Goal: Task Accomplishment & Management: Use online tool/utility

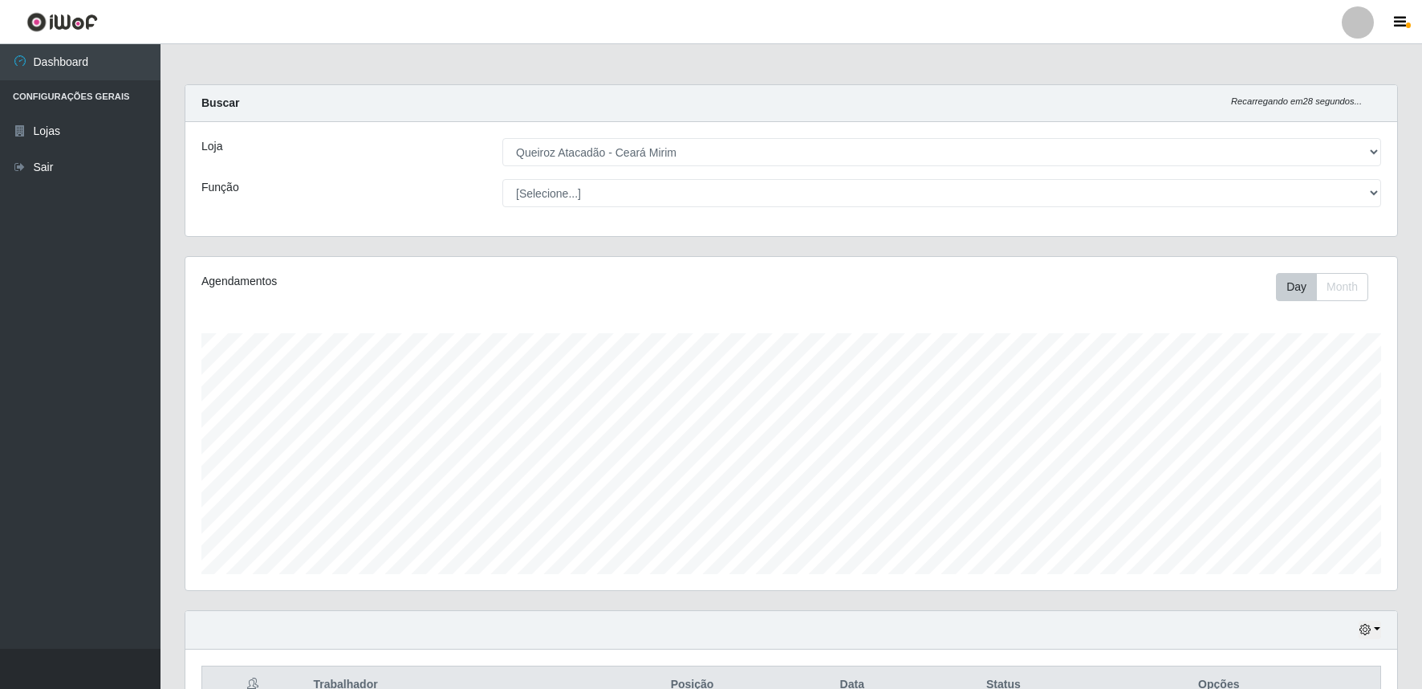
select select "465"
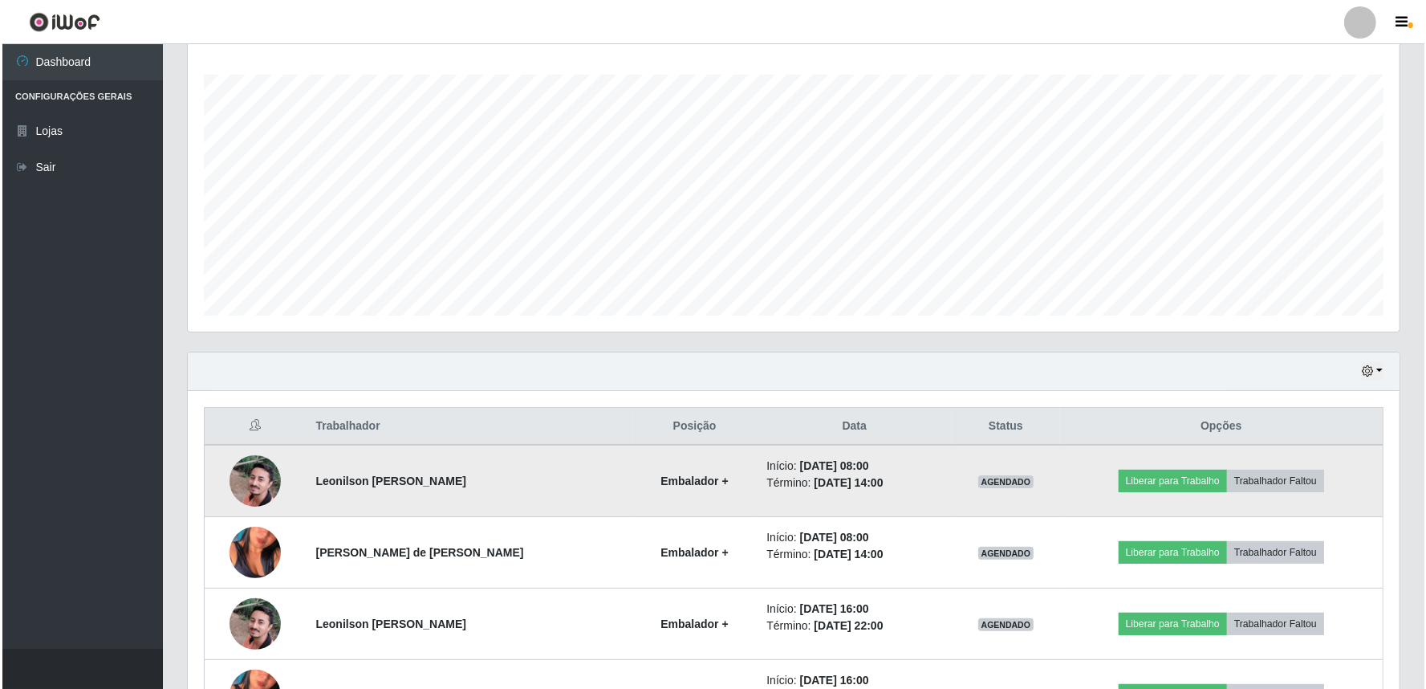
scroll to position [377, 0]
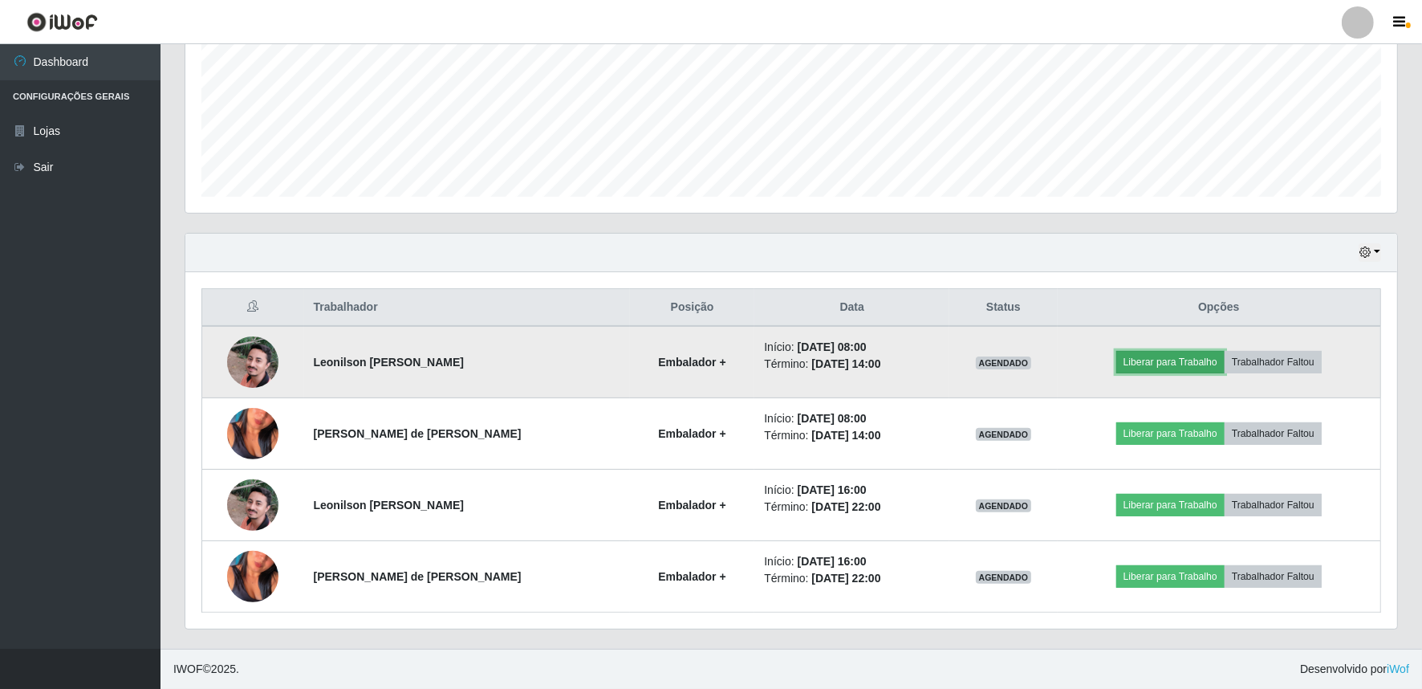
click at [1158, 370] on button "Liberar para Trabalho" at bounding box center [1171, 362] width 108 height 22
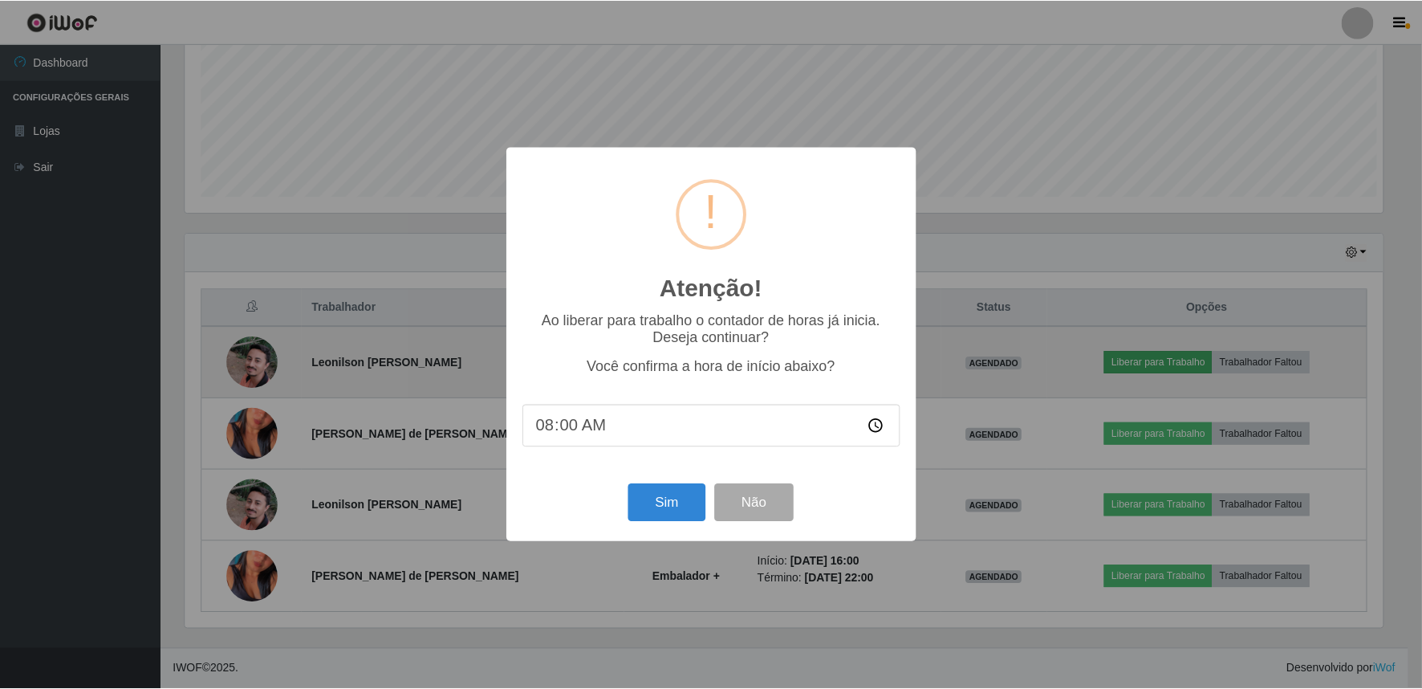
scroll to position [332, 1202]
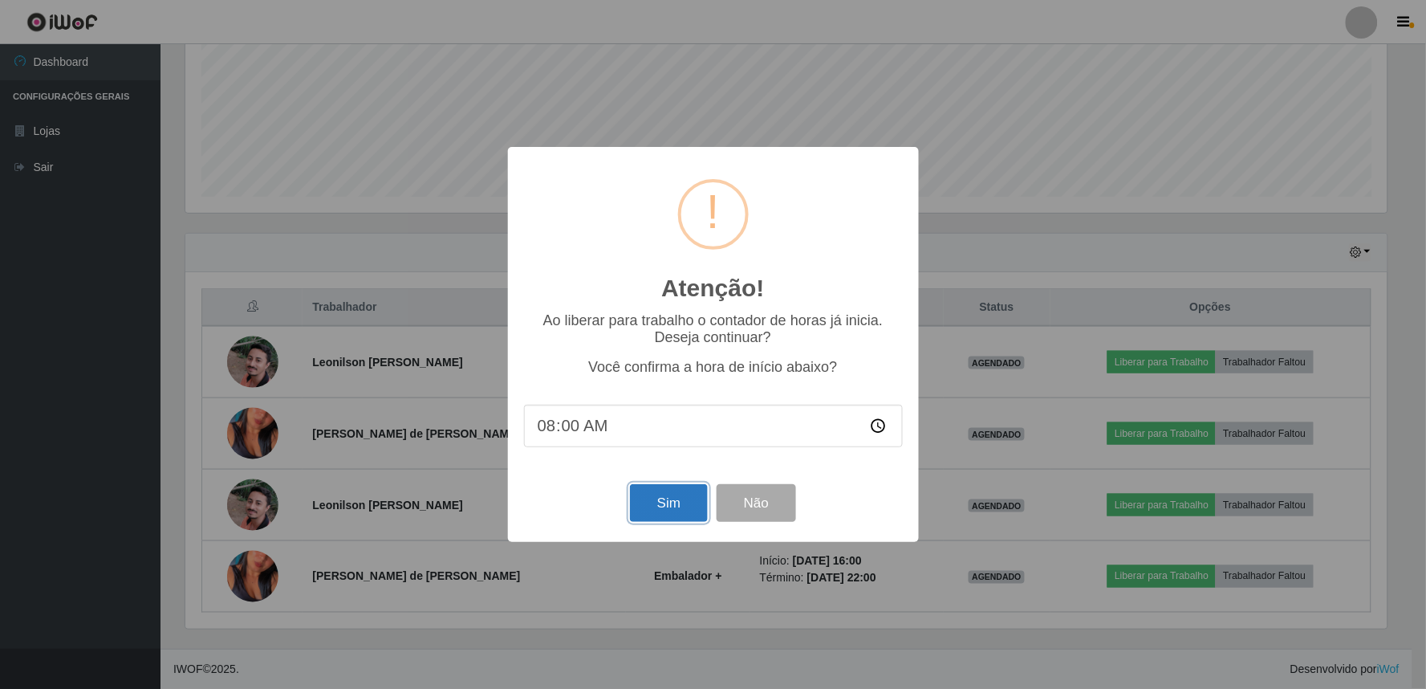
click at [683, 519] on button "Sim" at bounding box center [669, 503] width 78 height 38
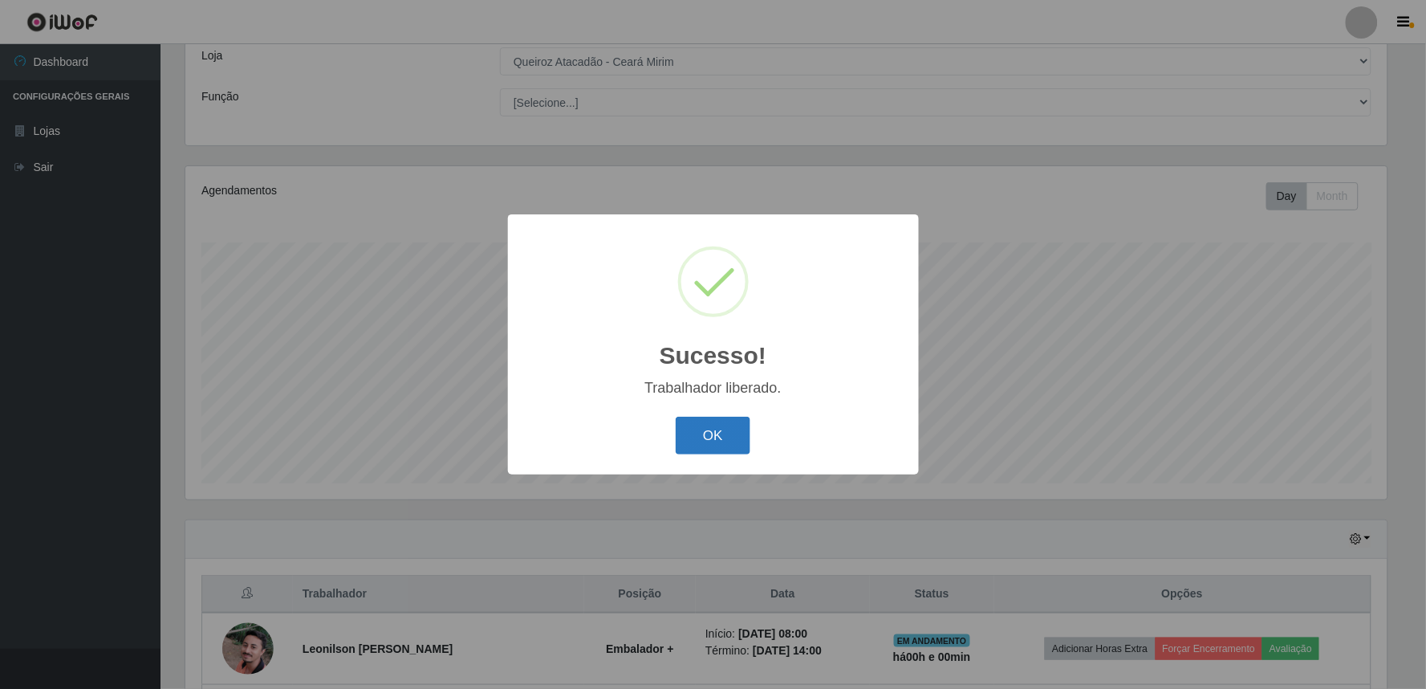
click at [714, 429] on button "OK" at bounding box center [713, 436] width 75 height 38
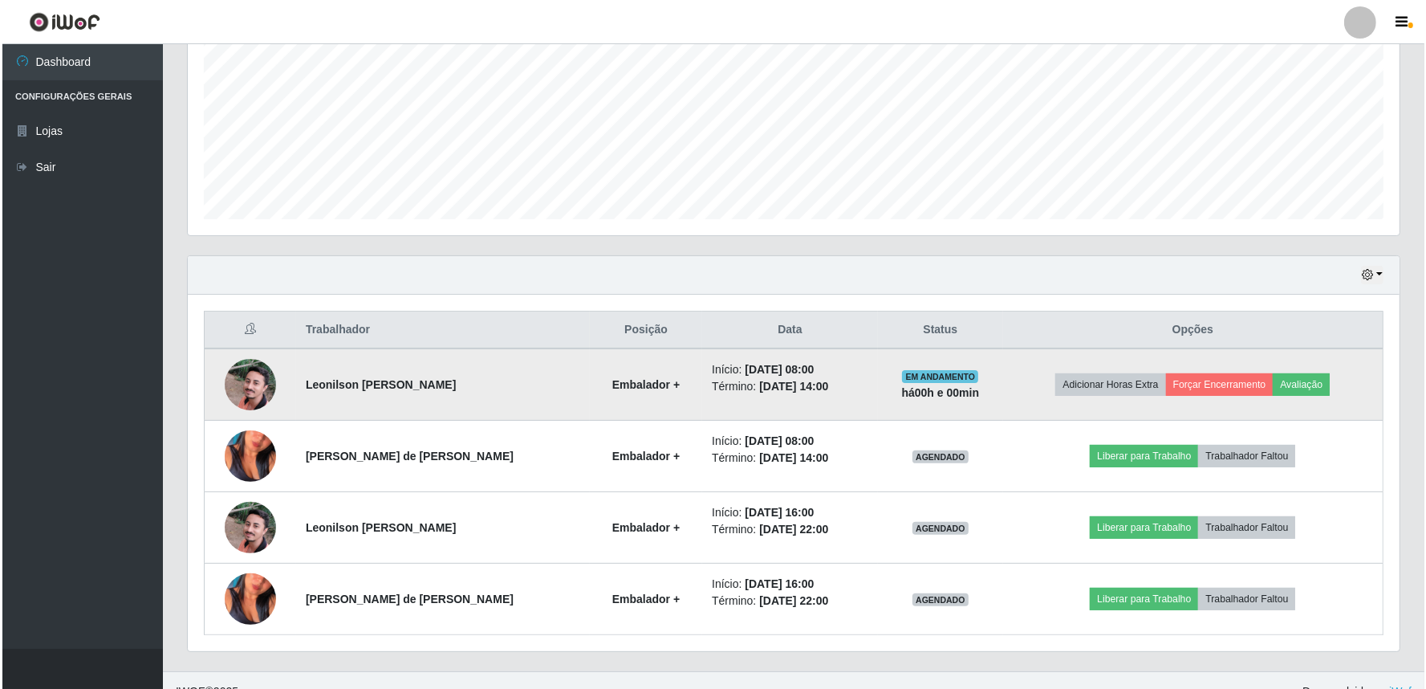
scroll to position [377, 0]
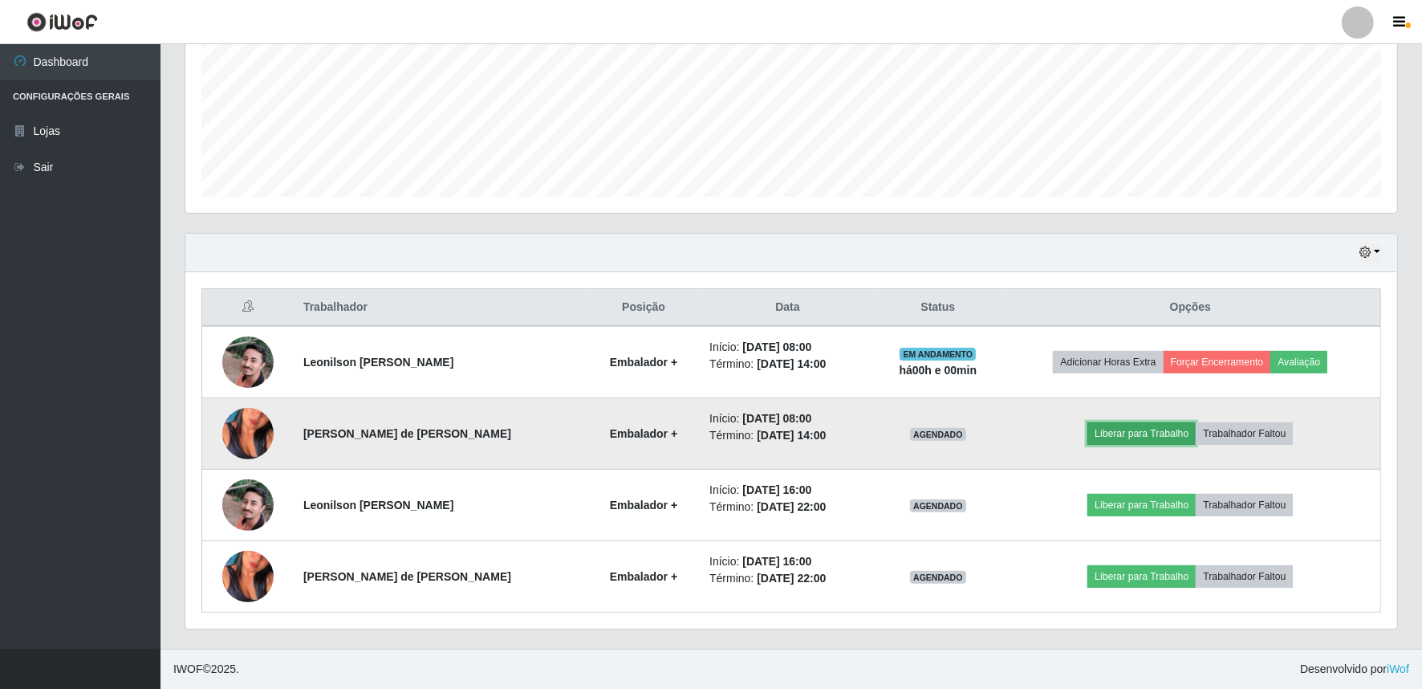
click at [1128, 430] on button "Liberar para Trabalho" at bounding box center [1142, 433] width 108 height 22
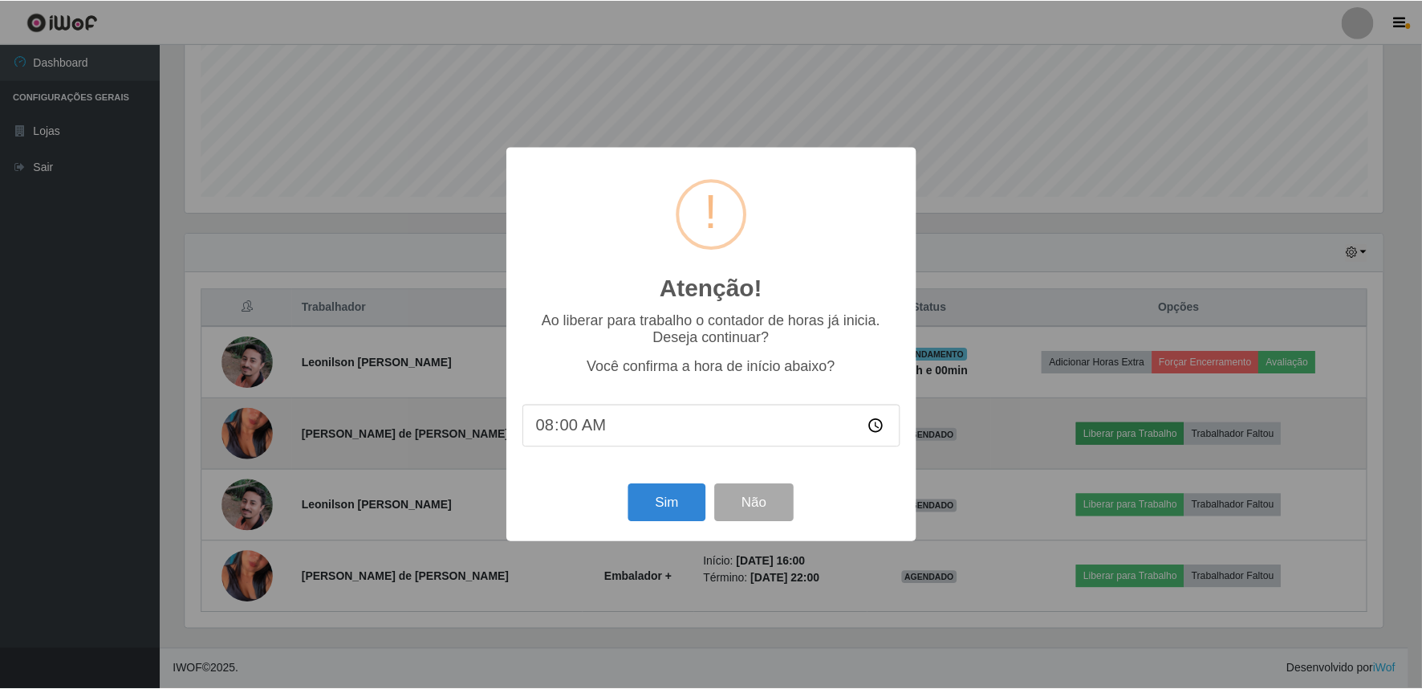
scroll to position [332, 1202]
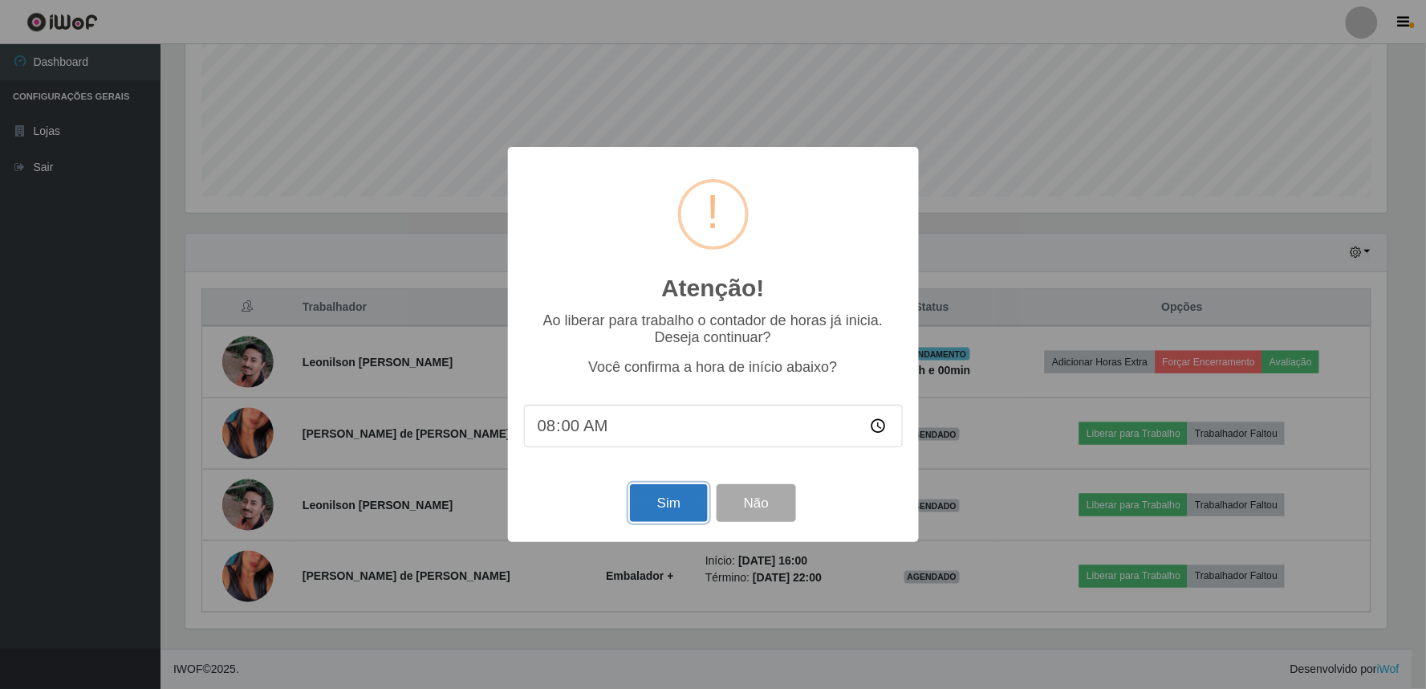
click at [669, 511] on button "Sim" at bounding box center [669, 503] width 78 height 38
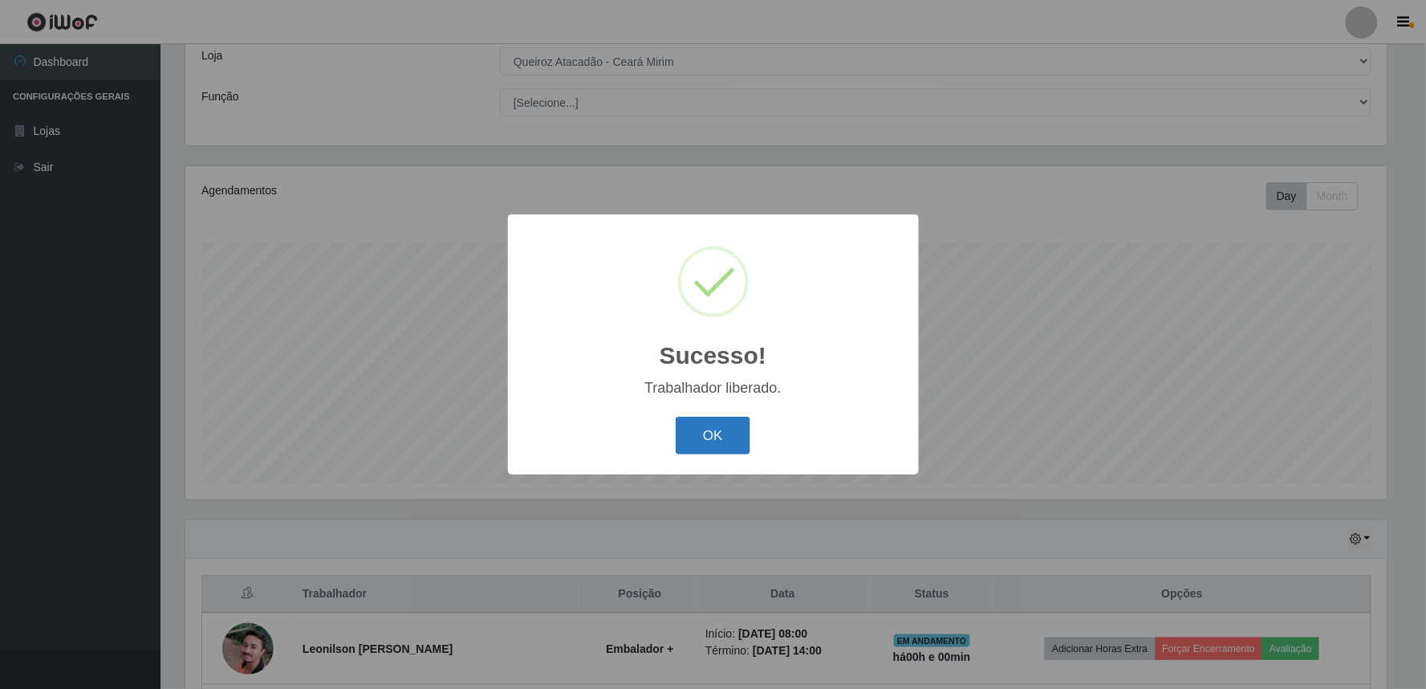
click at [717, 440] on button "OK" at bounding box center [713, 436] width 75 height 38
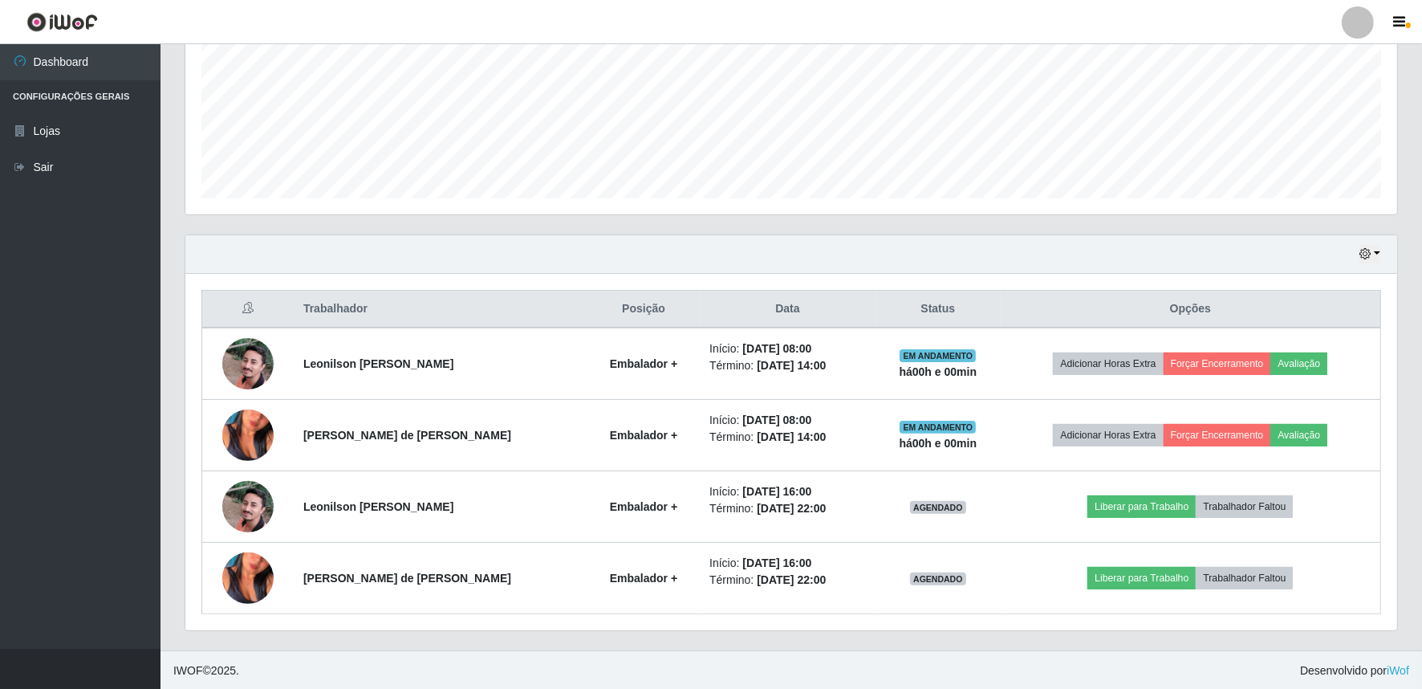
scroll to position [377, 0]
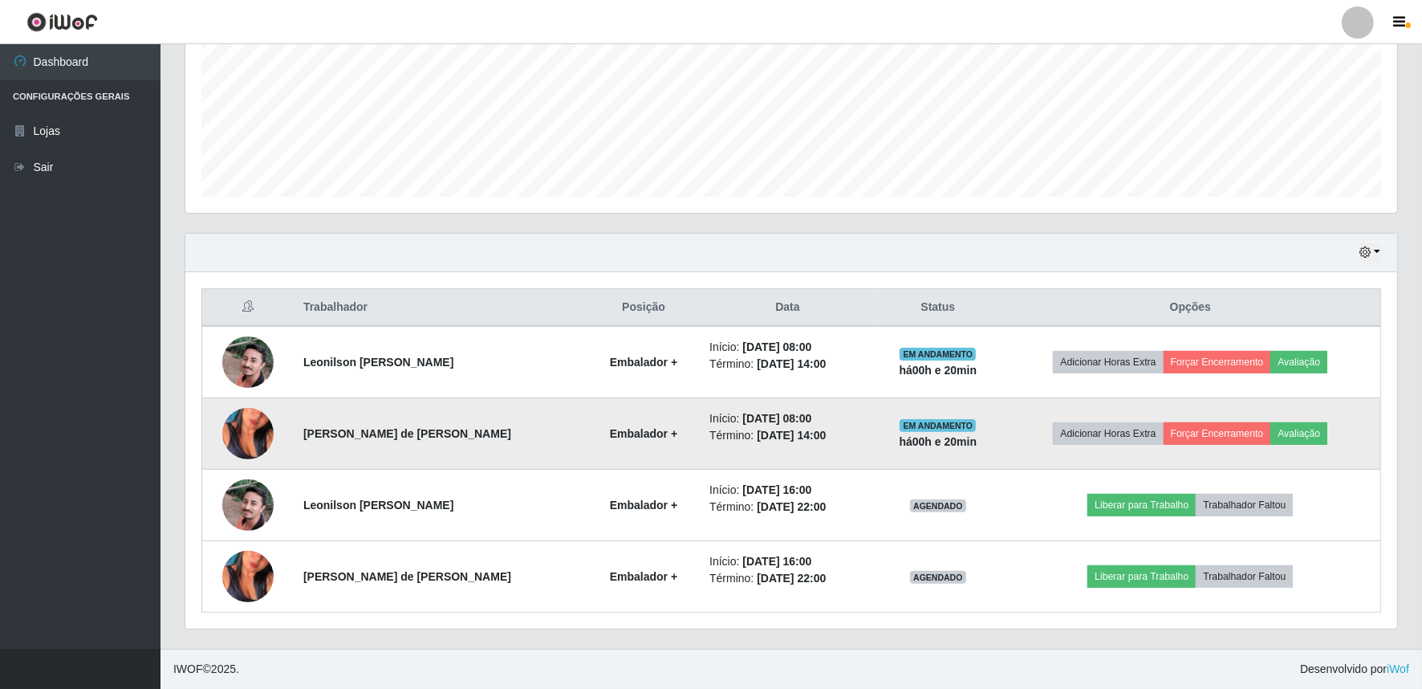
click at [724, 443] on li "Término: [DATE] 14:00" at bounding box center [788, 435] width 157 height 17
drag, startPoint x: 724, startPoint y: 443, endPoint x: 862, endPoint y: 416, distance: 140.7
click at [724, 443] on li "Término: [DATE] 14:00" at bounding box center [788, 435] width 157 height 17
click at [866, 427] on li "Término: [DATE] 14:00" at bounding box center [788, 435] width 157 height 17
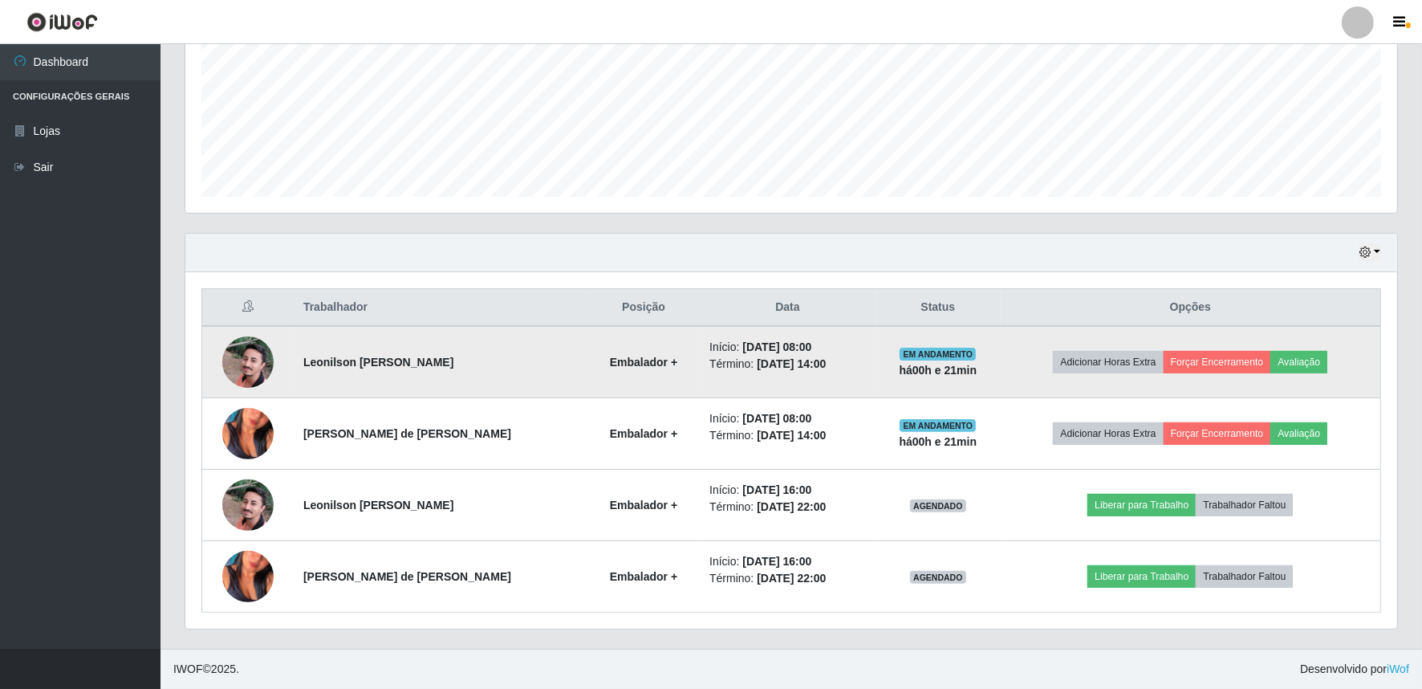
click at [856, 381] on td "Início: [DATE] 08:00 Término: [DATE] 14:00" at bounding box center [788, 362] width 176 height 72
